Goal: Find specific page/section: Find specific page/section

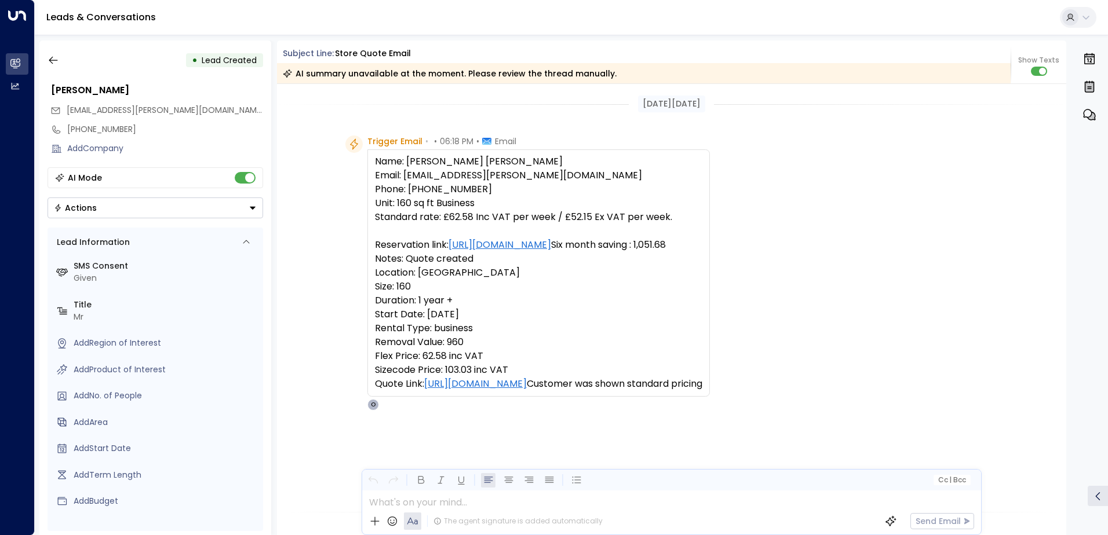
scroll to position [398, 0]
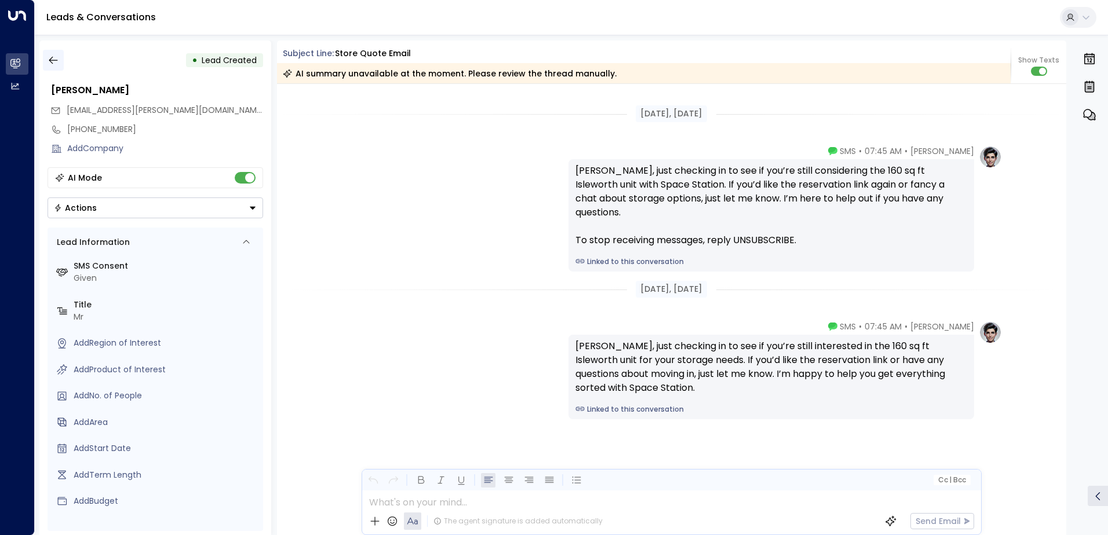
click at [52, 60] on icon "button" at bounding box center [54, 60] width 12 height 12
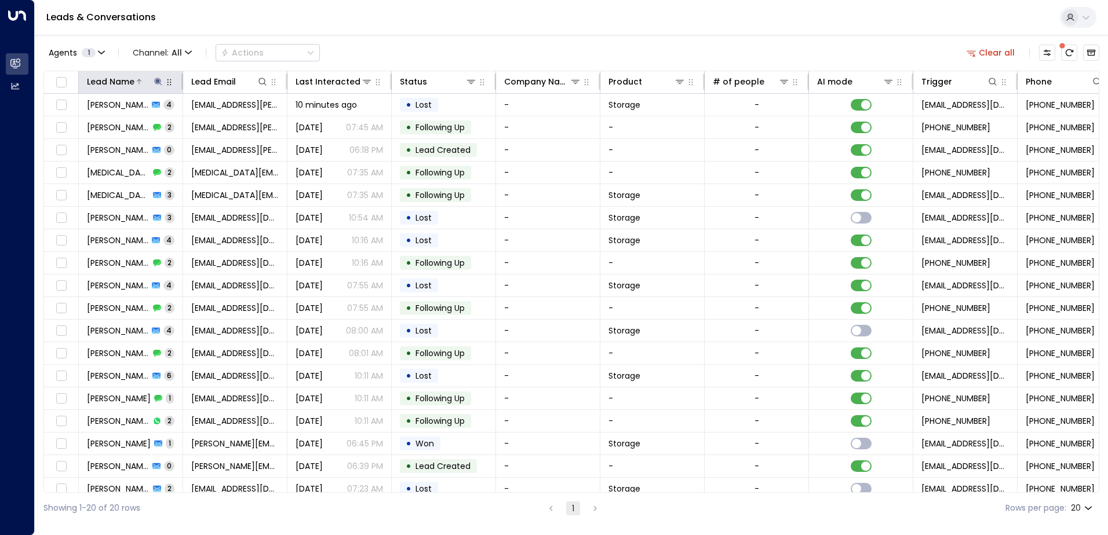
click at [155, 80] on icon at bounding box center [158, 81] width 9 height 9
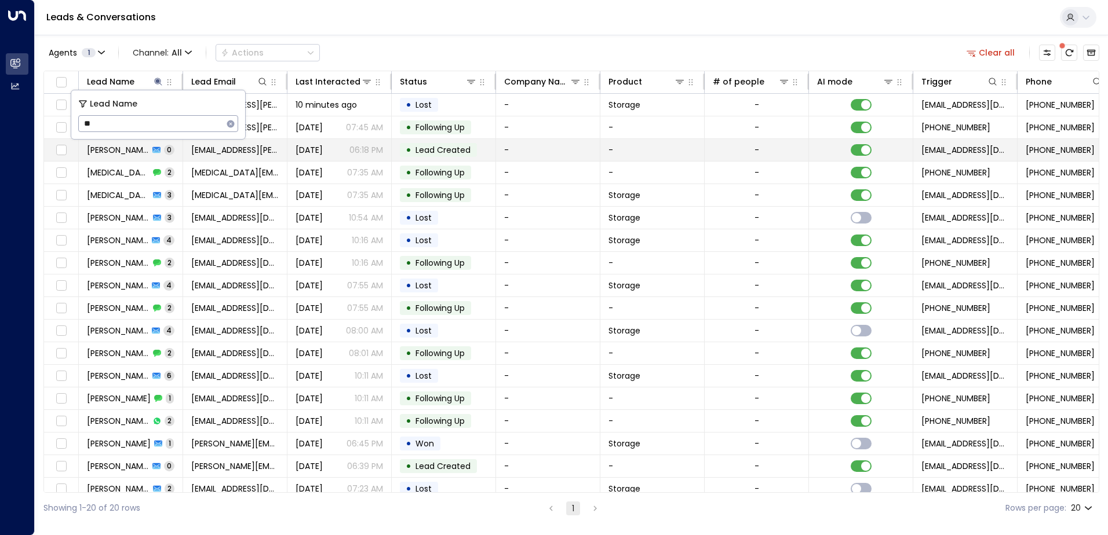
type input "*"
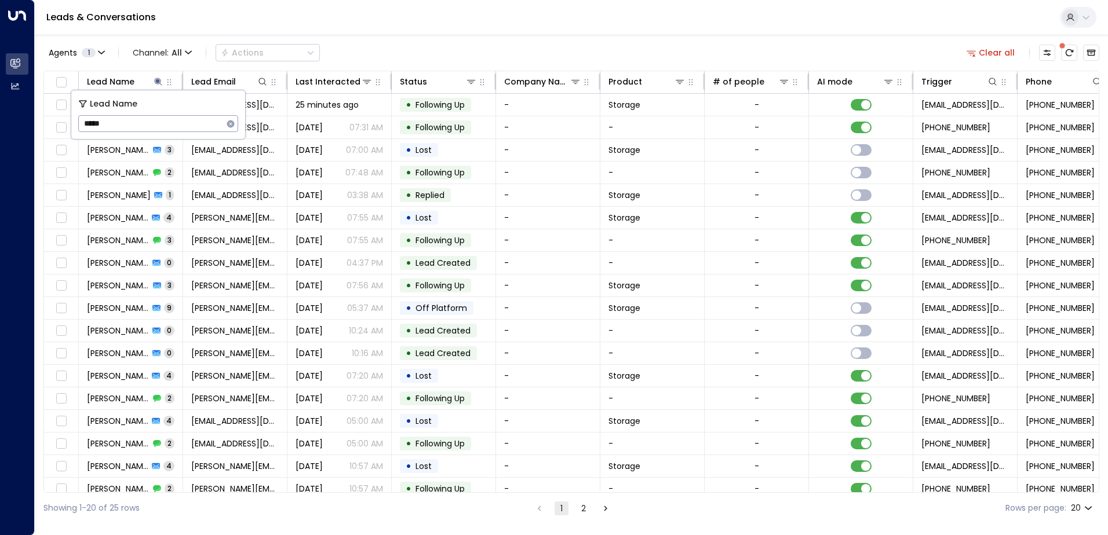
type input "******"
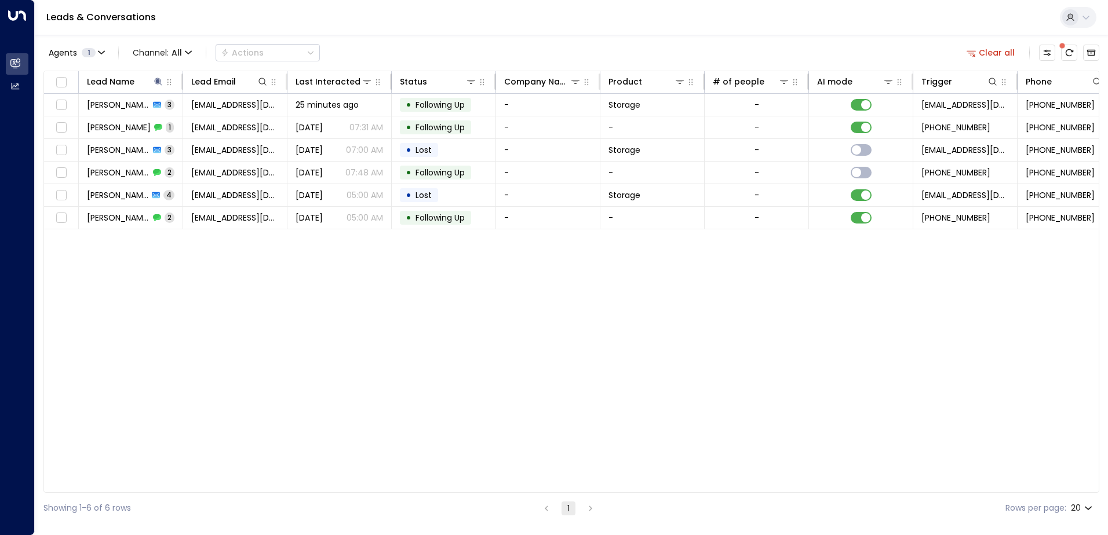
click at [214, 272] on div "Lead Name Lead Email Last Interacted Status Company Name Product # of people AI…" at bounding box center [571, 282] width 1056 height 422
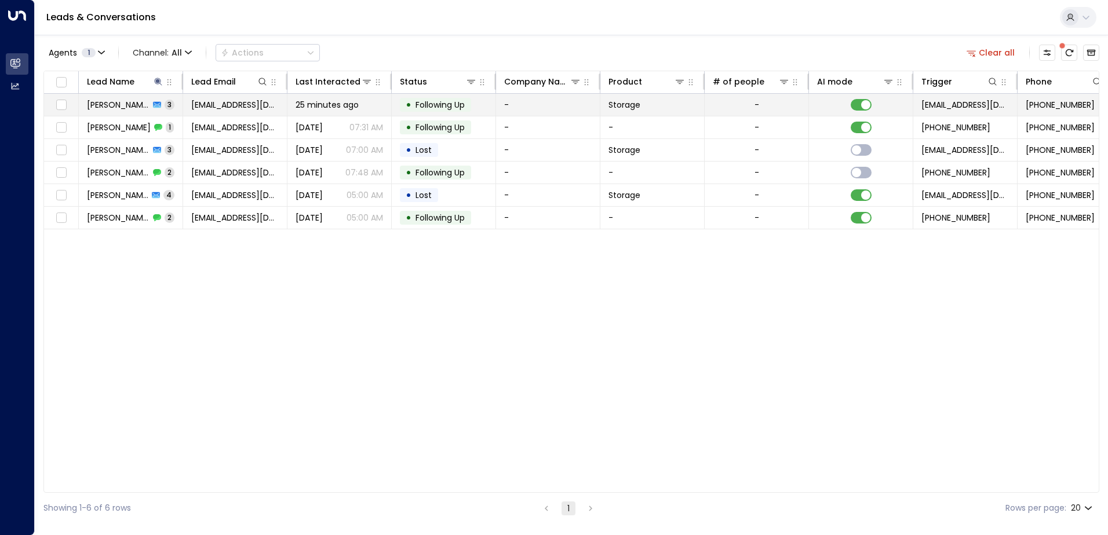
click at [154, 101] on div "[PERSON_NAME] 3" at bounding box center [130, 105] width 87 height 12
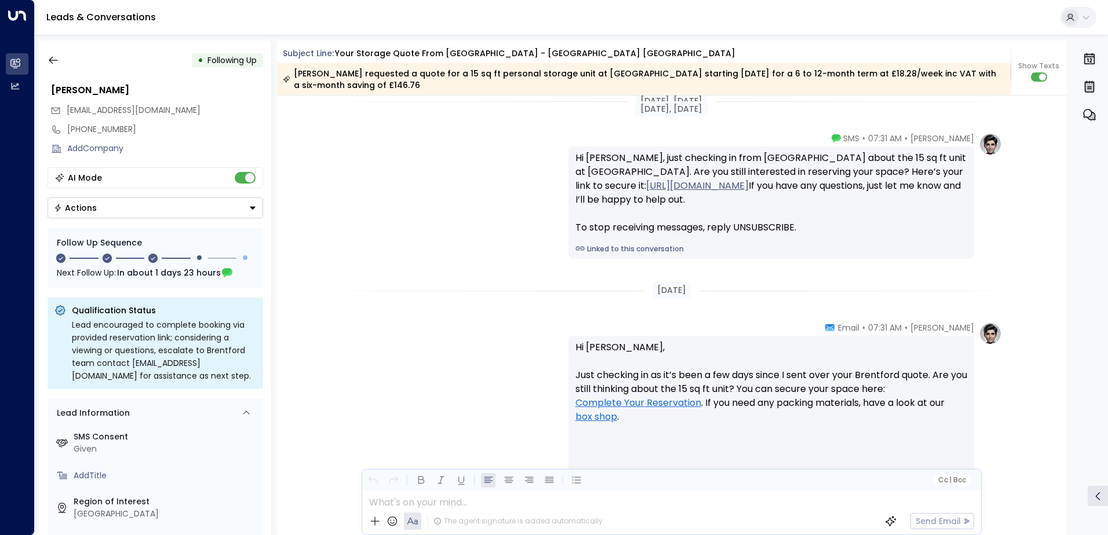
scroll to position [1359, 0]
